Goal: Find contact information: Obtain details needed to contact an individual or organization

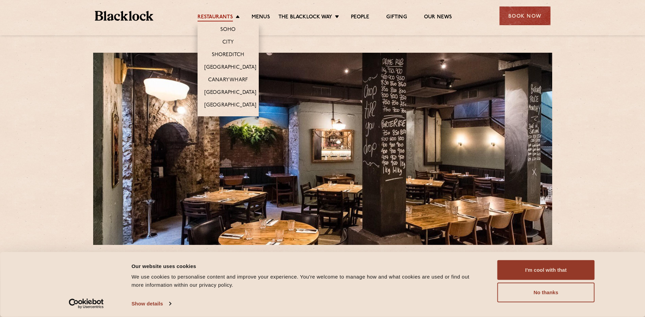
click at [225, 17] on link "Restaurants" at bounding box center [215, 17] width 35 height 7
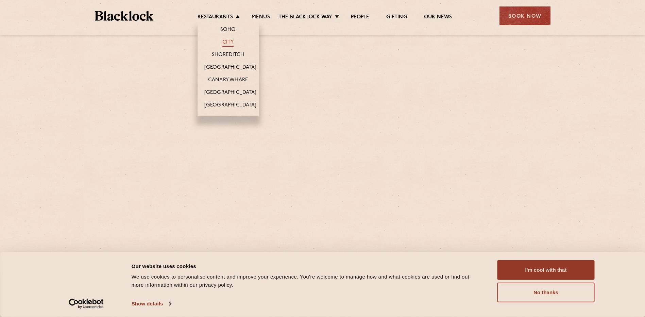
click at [227, 43] on link "City" at bounding box center [228, 42] width 12 height 7
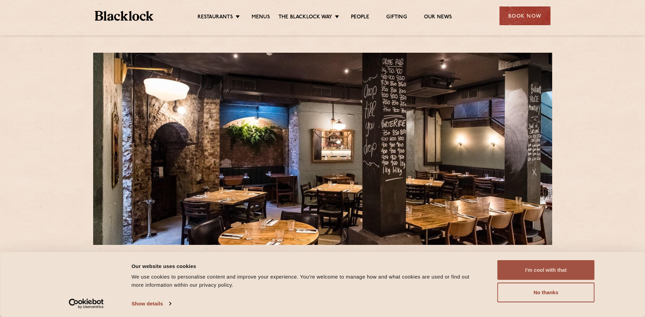
click at [550, 270] on button "I'm cool with that" at bounding box center [546, 270] width 97 height 20
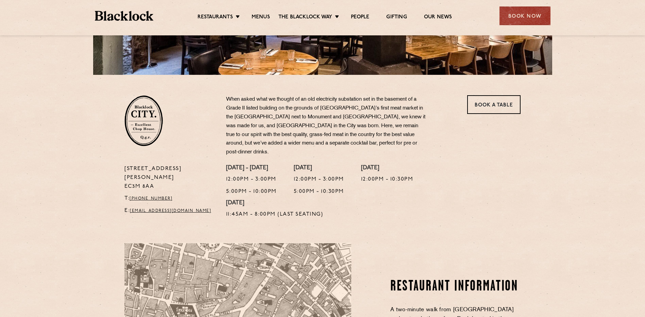
scroll to position [204, 0]
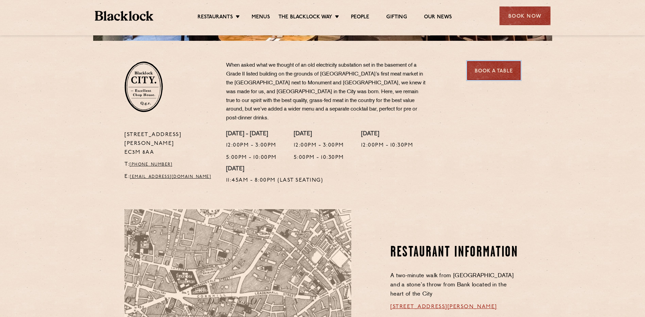
click at [513, 70] on link "Book a Table" at bounding box center [493, 70] width 53 height 19
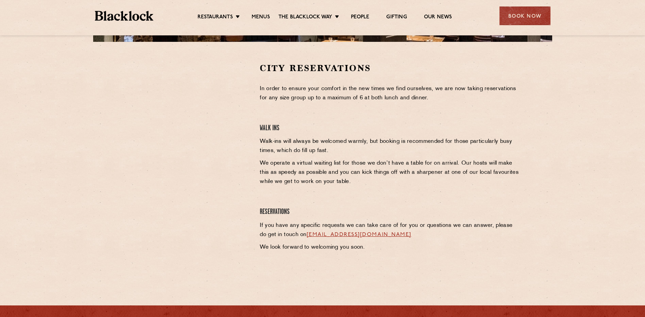
scroll to position [67, 0]
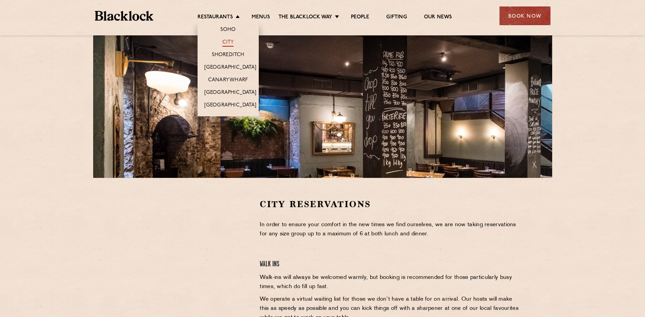
click at [228, 45] on link "City" at bounding box center [228, 42] width 12 height 7
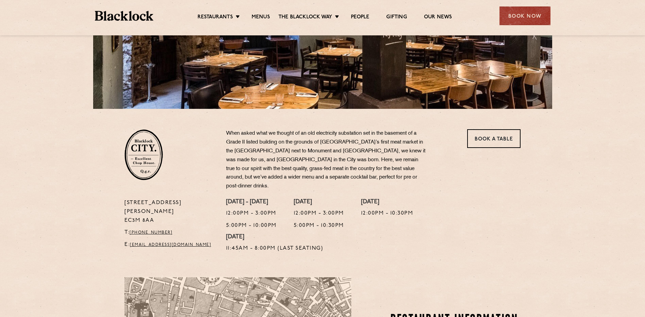
scroll to position [238, 0]
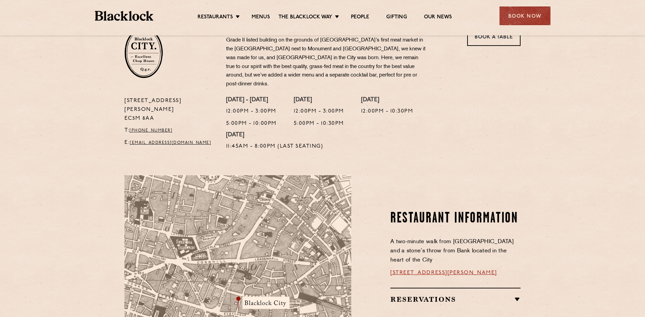
drag, startPoint x: 124, startPoint y: 91, endPoint x: 167, endPoint y: 97, distance: 42.6
click at [167, 97] on p "[STREET_ADDRESS][PERSON_NAME]" at bounding box center [169, 110] width 91 height 27
copy p "[STREET_ADDRESS][PERSON_NAME]"
